Goal: Task Accomplishment & Management: Manage account settings

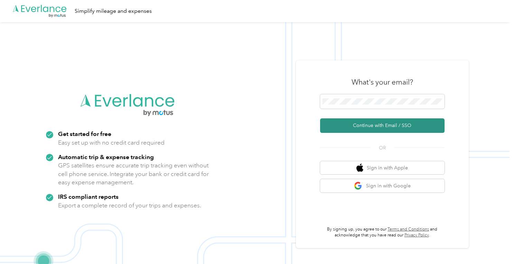
click at [371, 121] on button "Continue with Email / SSO" at bounding box center [382, 126] width 124 height 15
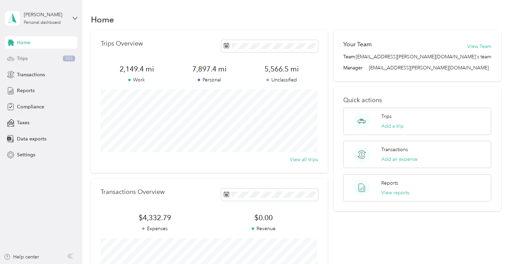
click at [17, 57] on span "Trips" at bounding box center [22, 58] width 11 height 7
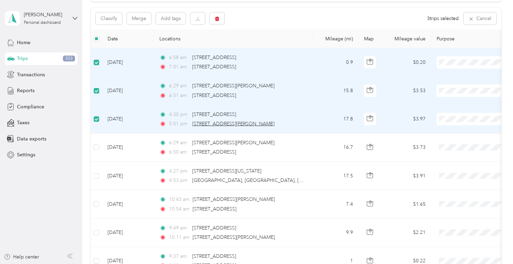
scroll to position [83, 0]
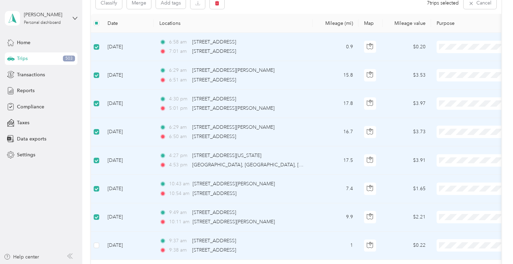
click at [99, 247] on td at bounding box center [96, 246] width 11 height 28
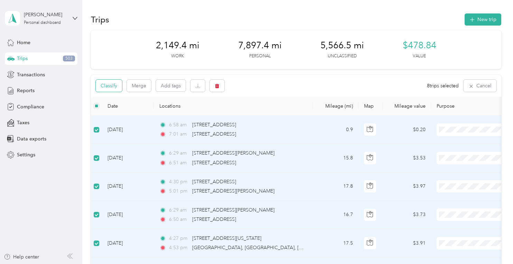
click at [106, 85] on button "Classify" at bounding box center [109, 86] width 26 height 12
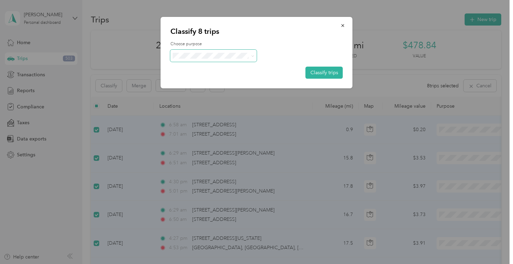
click at [253, 54] on span at bounding box center [252, 56] width 3 height 6
click at [251, 55] on icon at bounding box center [252, 56] width 3 height 3
click at [202, 79] on span "Personal" at bounding box center [219, 80] width 64 height 7
click at [319, 76] on button "Classify trips" at bounding box center [324, 73] width 37 height 12
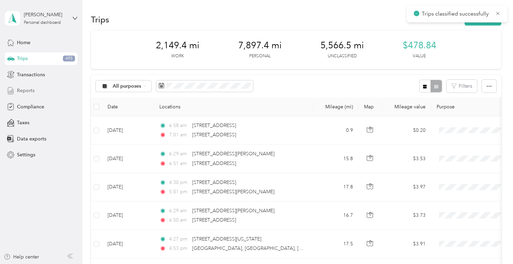
click at [19, 87] on span "Reports" at bounding box center [26, 90] width 18 height 7
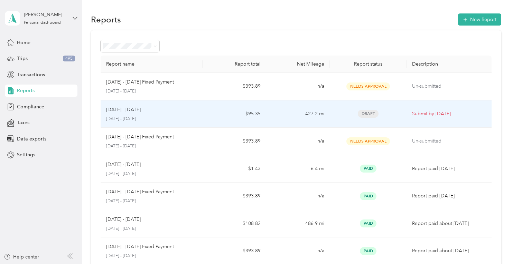
click at [366, 112] on span "Draft" at bounding box center [368, 114] width 21 height 8
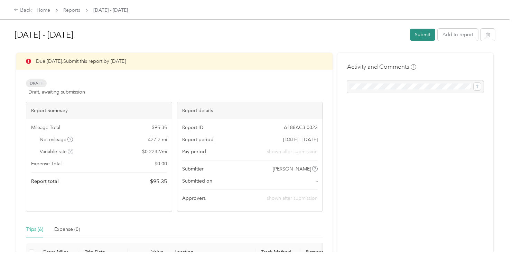
click at [426, 37] on button "Submit" at bounding box center [422, 35] width 25 height 12
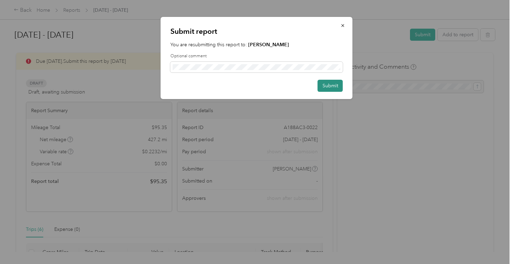
click at [339, 88] on button "Submit" at bounding box center [330, 86] width 25 height 12
